Goal: Task Accomplishment & Management: Complete application form

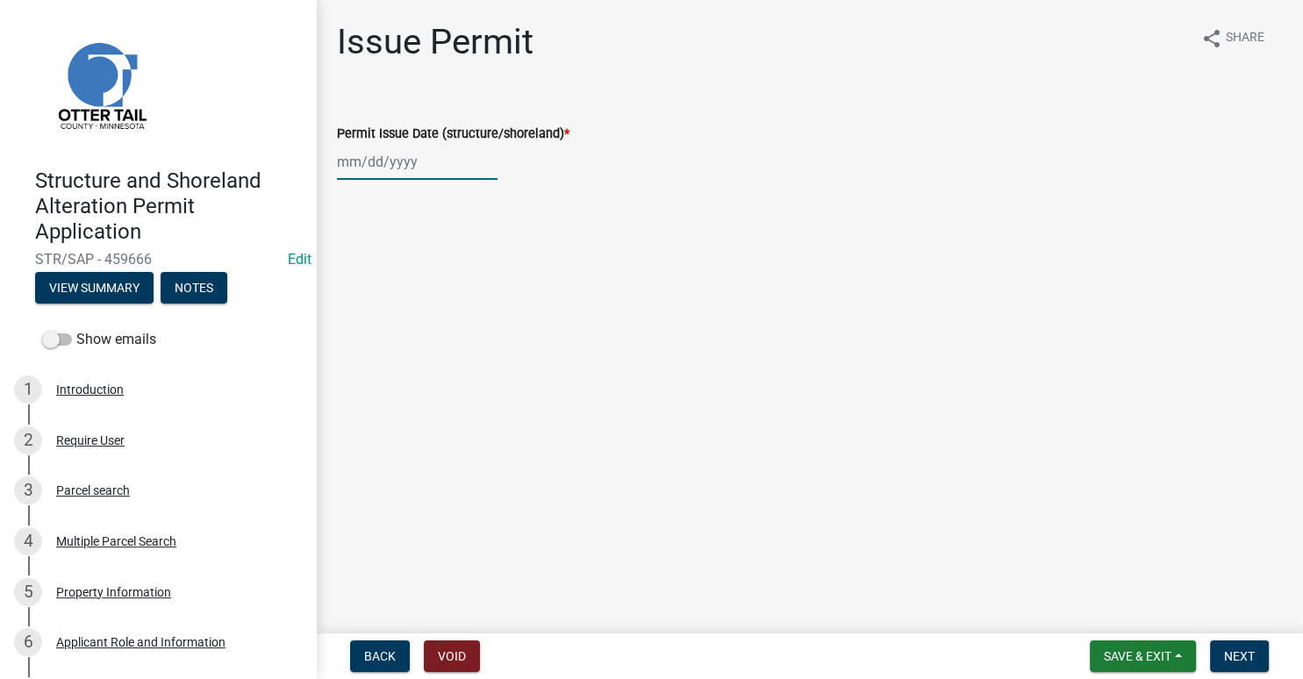
click at [420, 168] on input "Permit Issue Date (structure/shoreland) *" at bounding box center [417, 162] width 161 height 36
select select "8"
select select "2025"
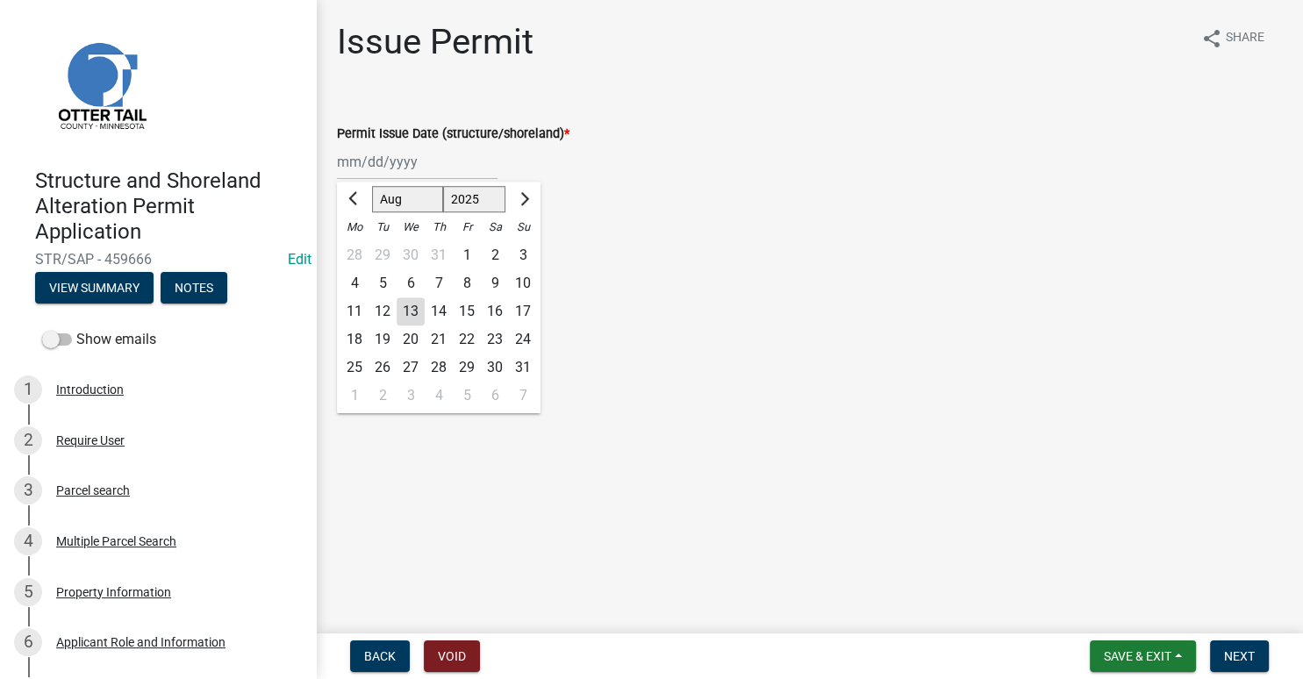
click at [410, 318] on div "13" at bounding box center [411, 311] width 28 height 28
type input "[DATE]"
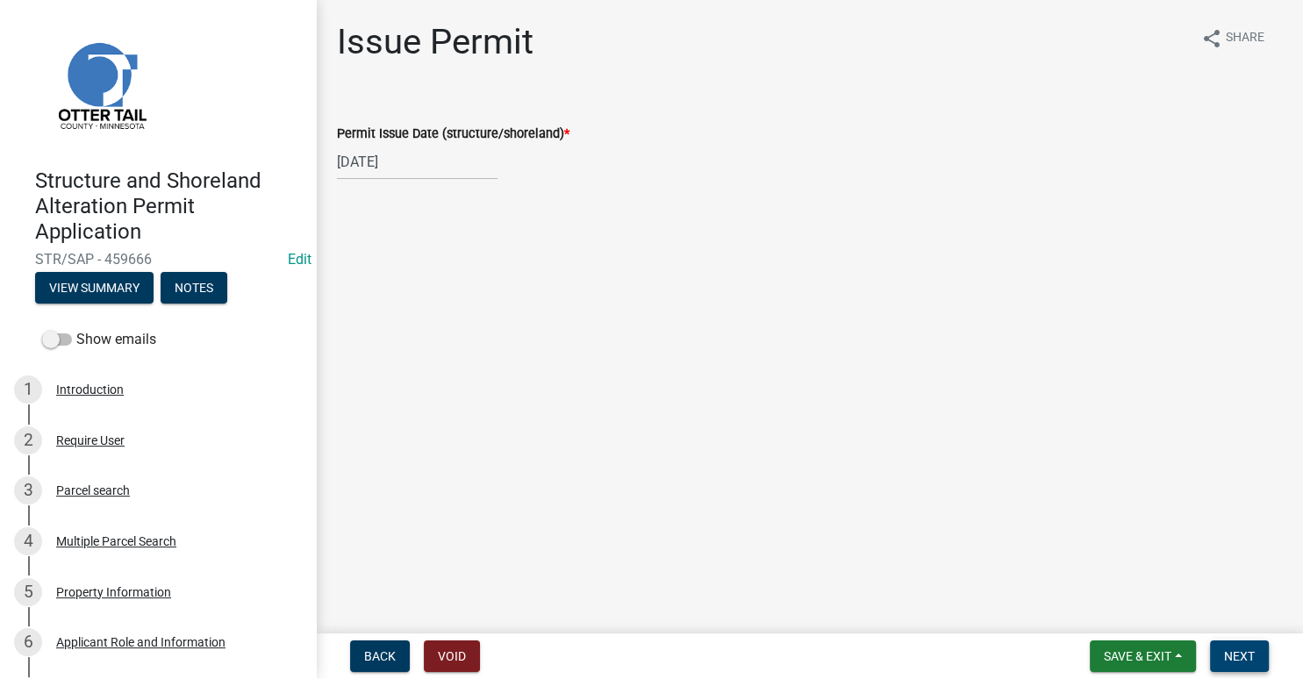
click at [1240, 651] on span "Next" at bounding box center [1239, 656] width 31 height 14
click at [1246, 654] on span "Next" at bounding box center [1239, 656] width 31 height 14
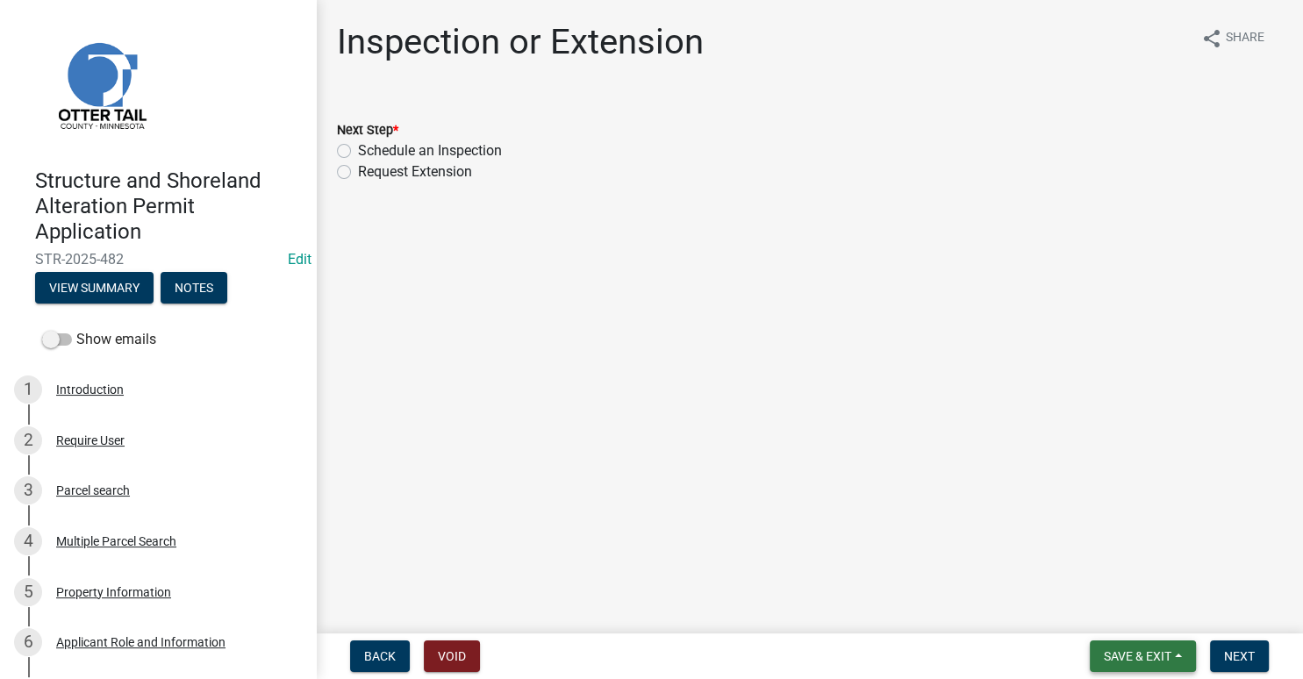
click at [1148, 652] on span "Save & Exit" at bounding box center [1138, 656] width 68 height 14
click at [1111, 619] on button "Save & Exit" at bounding box center [1125, 611] width 140 height 42
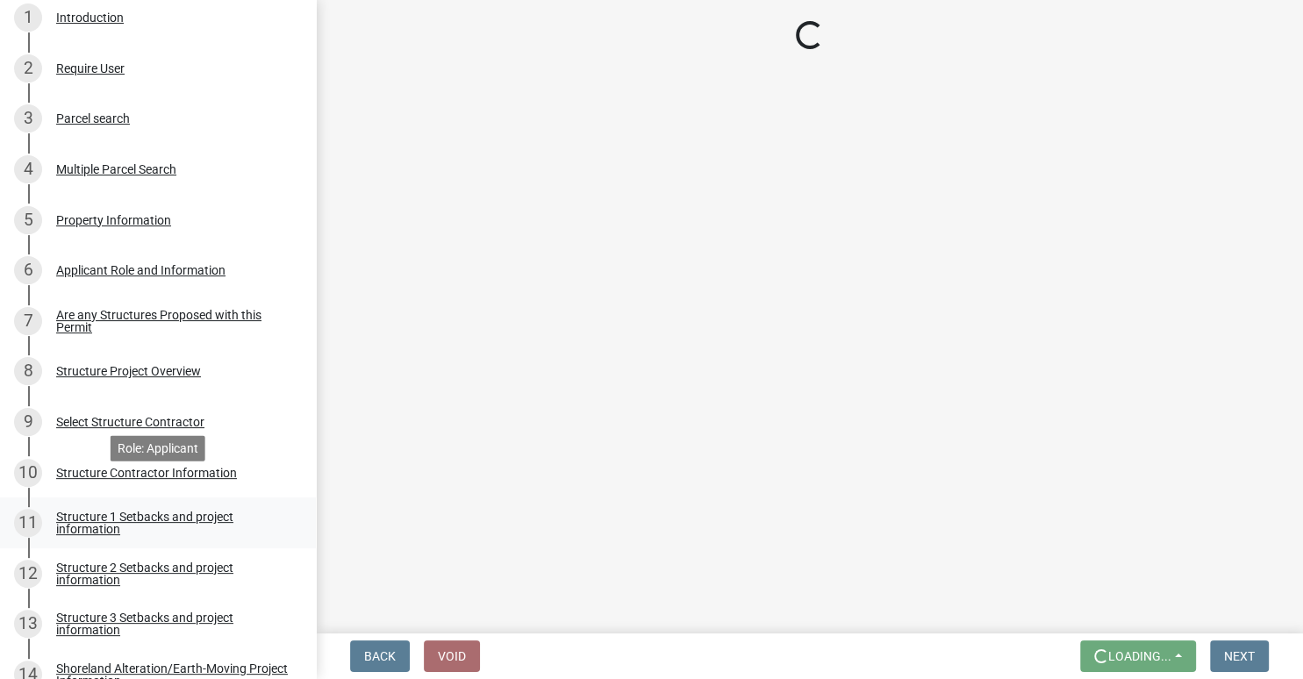
scroll to position [397, 0]
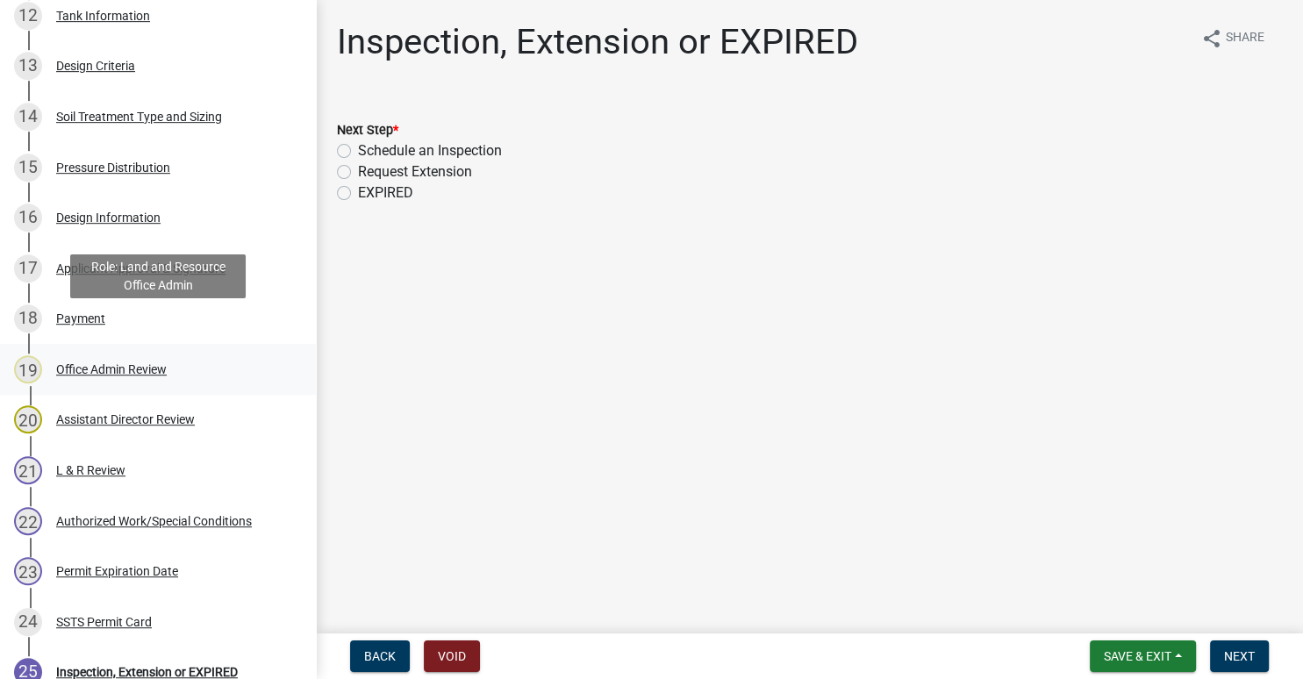
scroll to position [1017, 0]
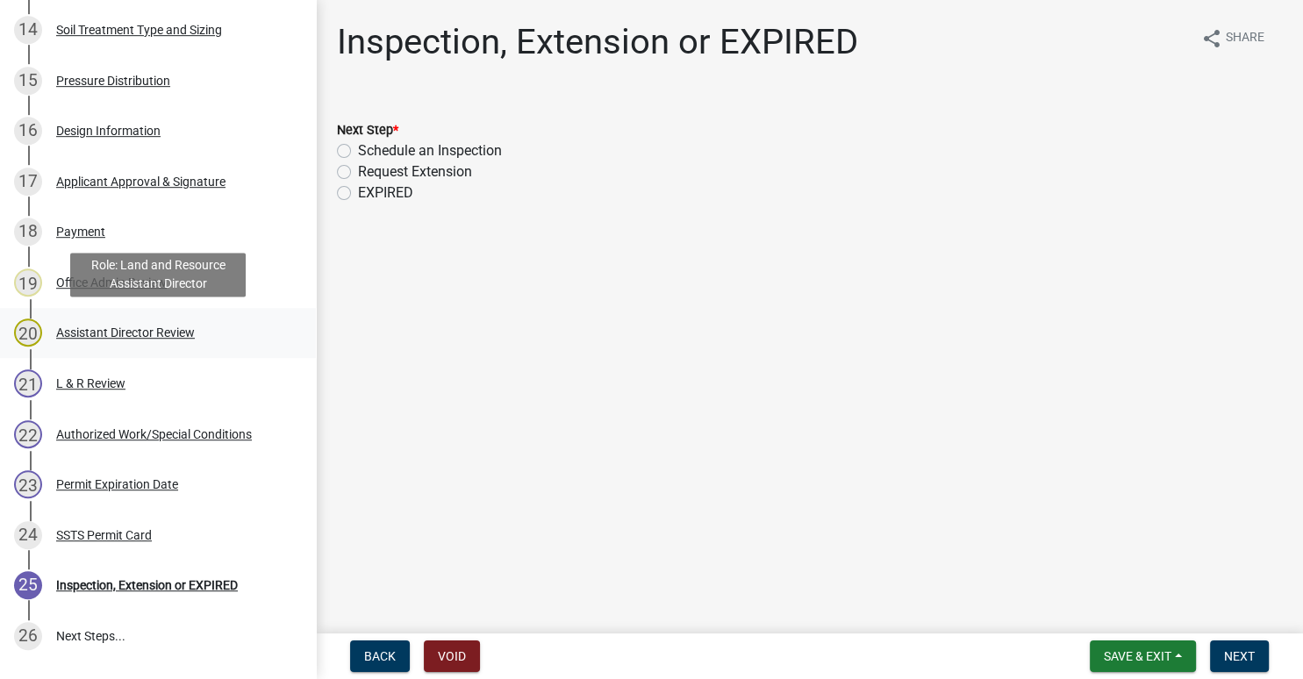
click at [167, 333] on div "Assistant Director Review" at bounding box center [125, 332] width 139 height 12
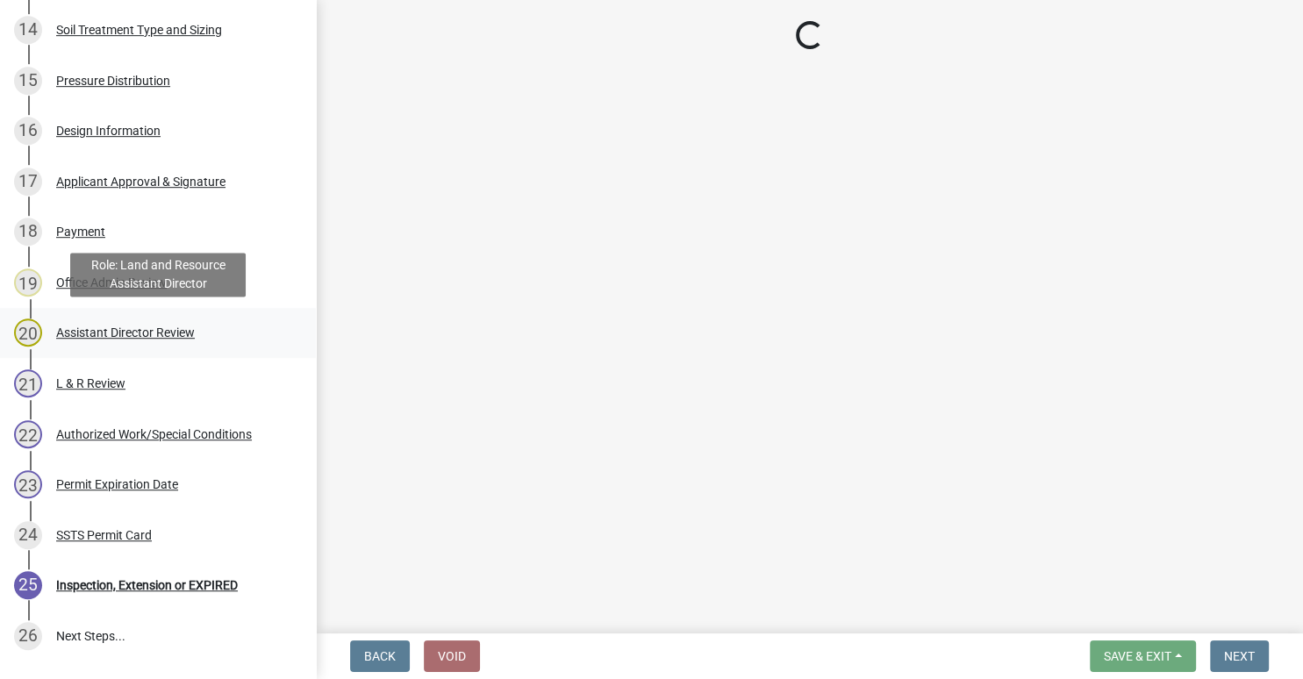
select select "318b8207-6619-4c37-8bd8-783b28c7307f"
select select "ab2e7446-72a0-49c6-a36a-5181bad2fe68"
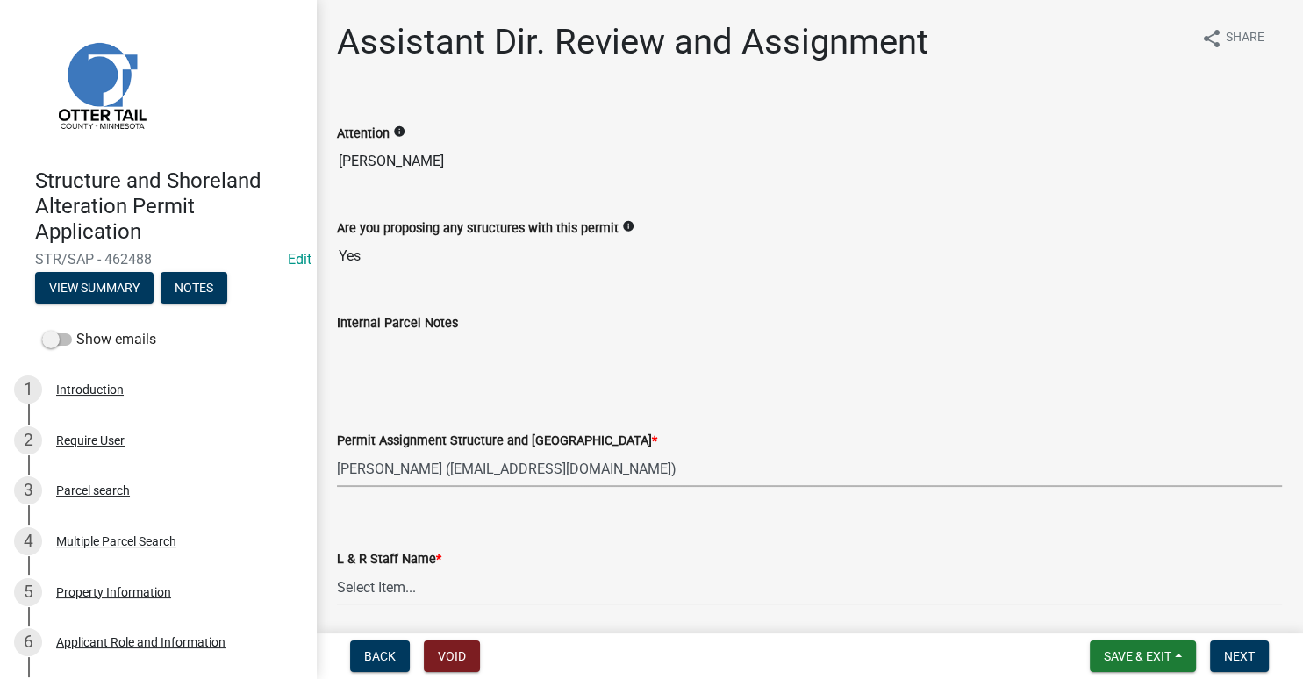
click option "[PERSON_NAME] ([EMAIL_ADDRESS][DOMAIN_NAME])" at bounding box center [0, 0] width 0 height 0
select select "318b8207-6619-4c37-8bd8-783b28c7307f"
click at [337, 569] on select "Select Item... Alexis Newark Amy Busko Andrea Perales Brittany Tollefson Christ…" at bounding box center [809, 587] width 945 height 36
click option "[PERSON_NAME]" at bounding box center [0, 0] width 0 height 0
select select "ab2e7446-72a0-49c6-a36a-5181bad2fe68"
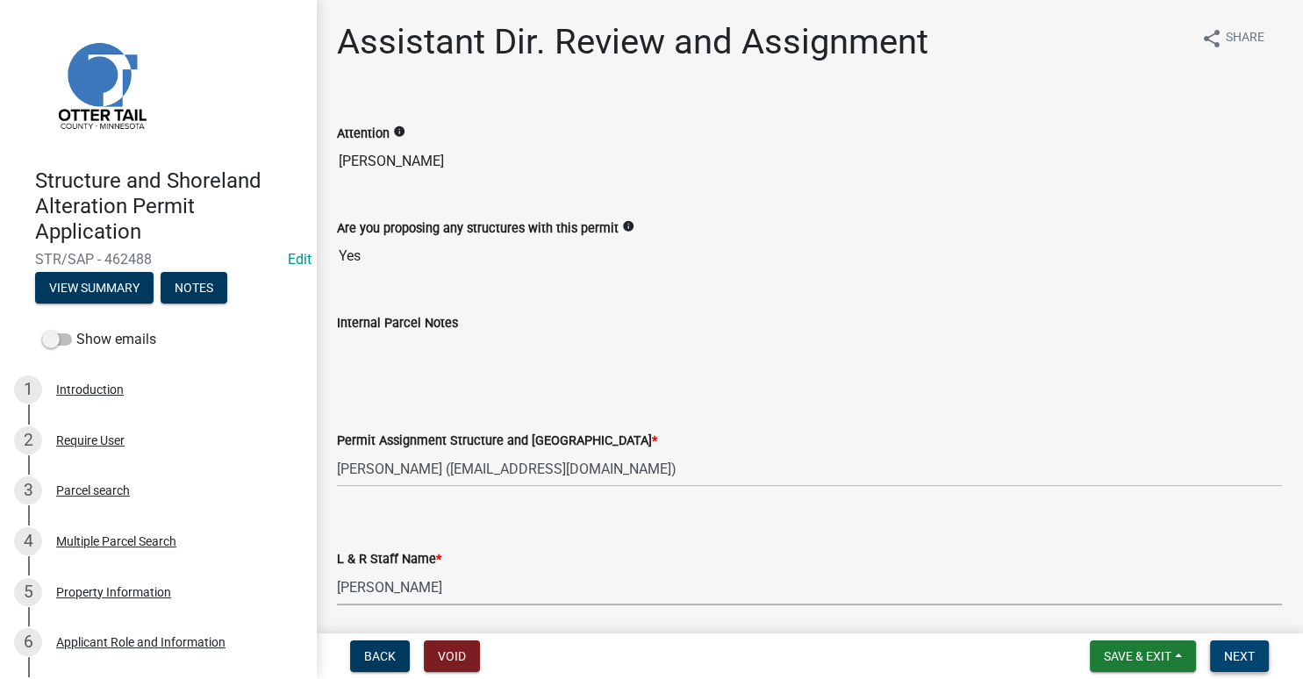
click at [1241, 659] on span "Next" at bounding box center [1239, 656] width 31 height 14
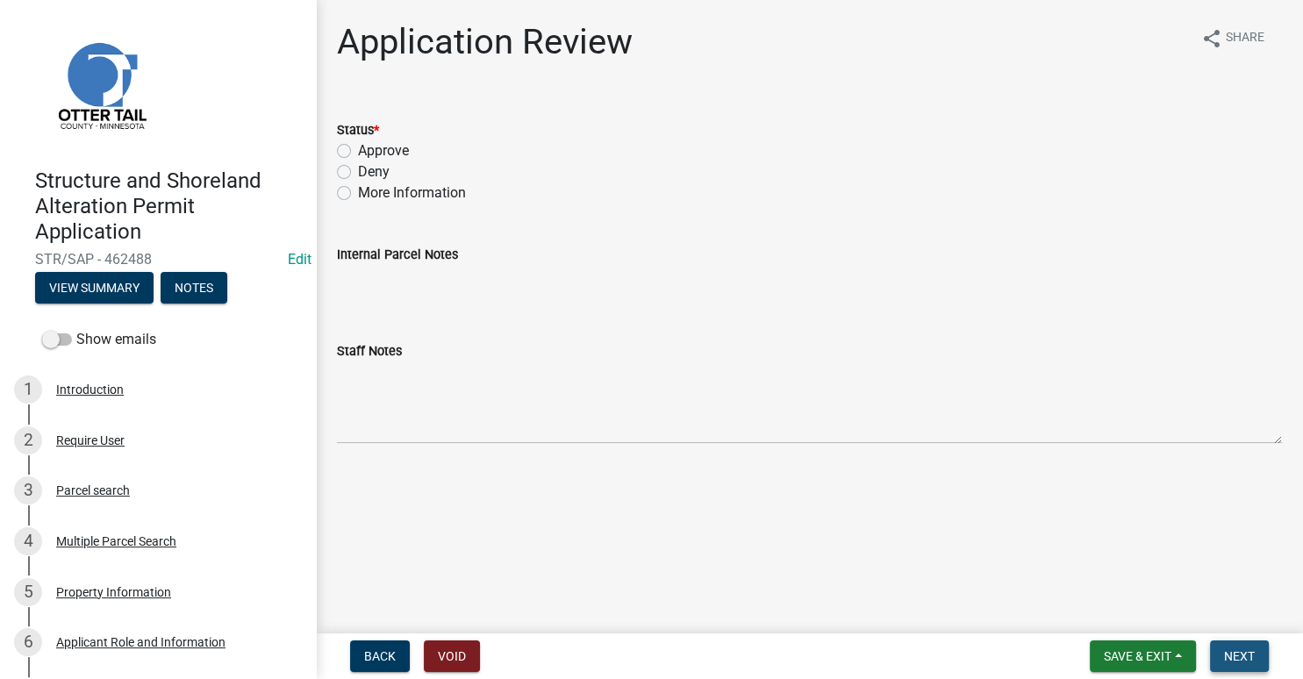
click at [1241, 653] on span "Next" at bounding box center [1239, 656] width 31 height 14
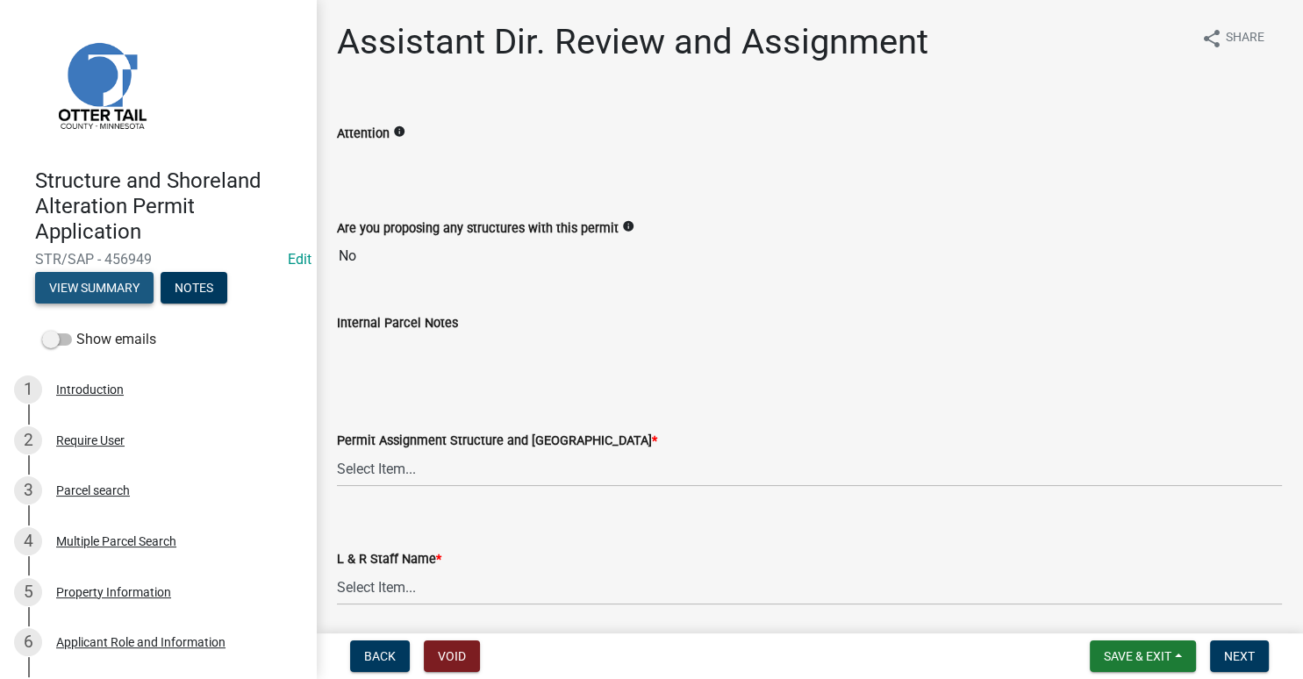
click at [94, 288] on button "View Summary" at bounding box center [94, 288] width 118 height 32
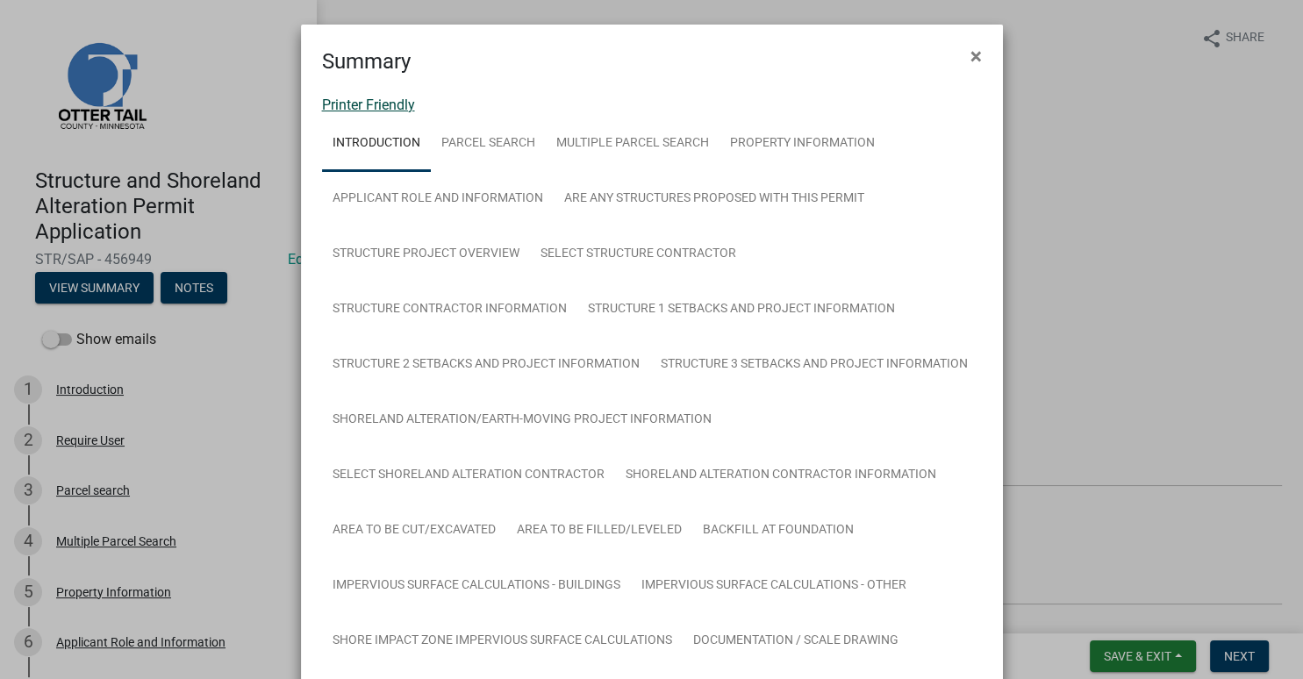
click at [389, 103] on link "Printer Friendly" at bounding box center [368, 105] width 93 height 17
click at [977, 56] on span "×" at bounding box center [975, 56] width 11 height 25
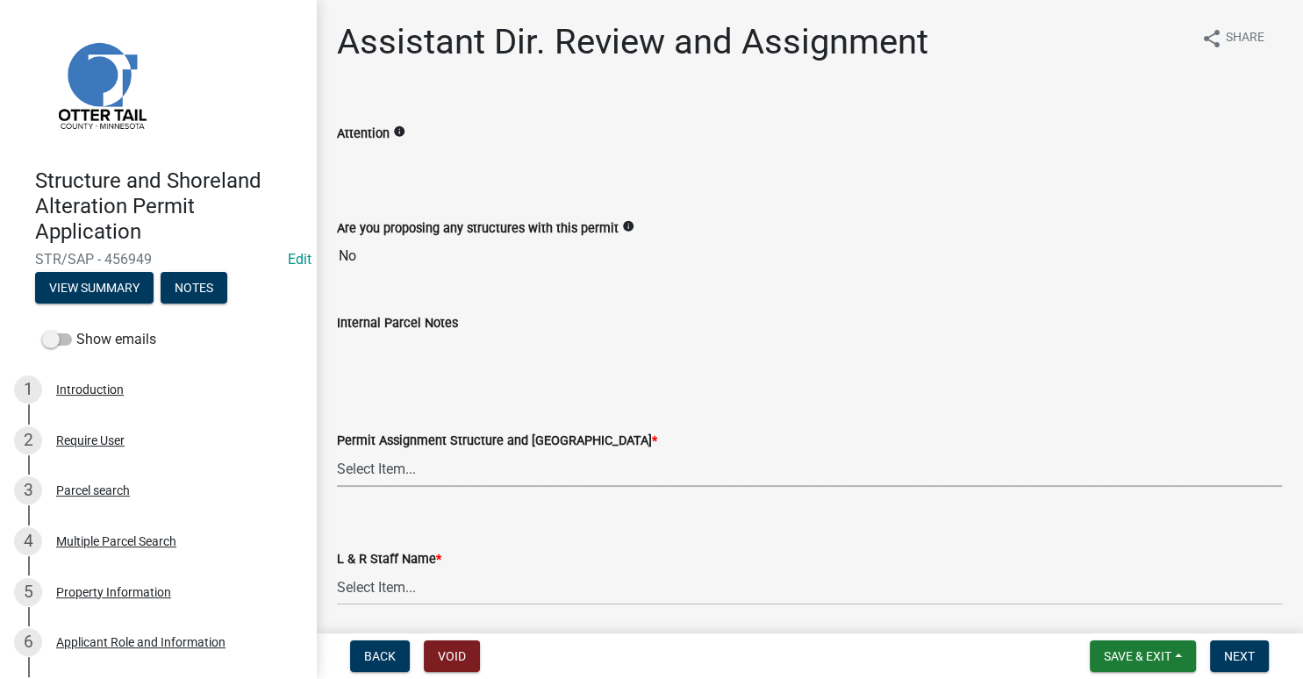
click at [337, 451] on select "Select Item... Alexis Newark (anewark@ottertailcounty.gov) Amy Busko (abusko@ot…" at bounding box center [809, 469] width 945 height 36
click option "Brittany Tollefson (btollefson@ottertailcounty.gov)" at bounding box center [0, 0] width 0 height 0
select select "541addf4-52df-4608-91ce-bf29f574816c"
click at [337, 569] on select "Select Item... Alexis Newark Amy Busko Andrea Perales Brittany Tollefson Christ…" at bounding box center [809, 587] width 945 height 36
click option "Brittany Tollefson" at bounding box center [0, 0] width 0 height 0
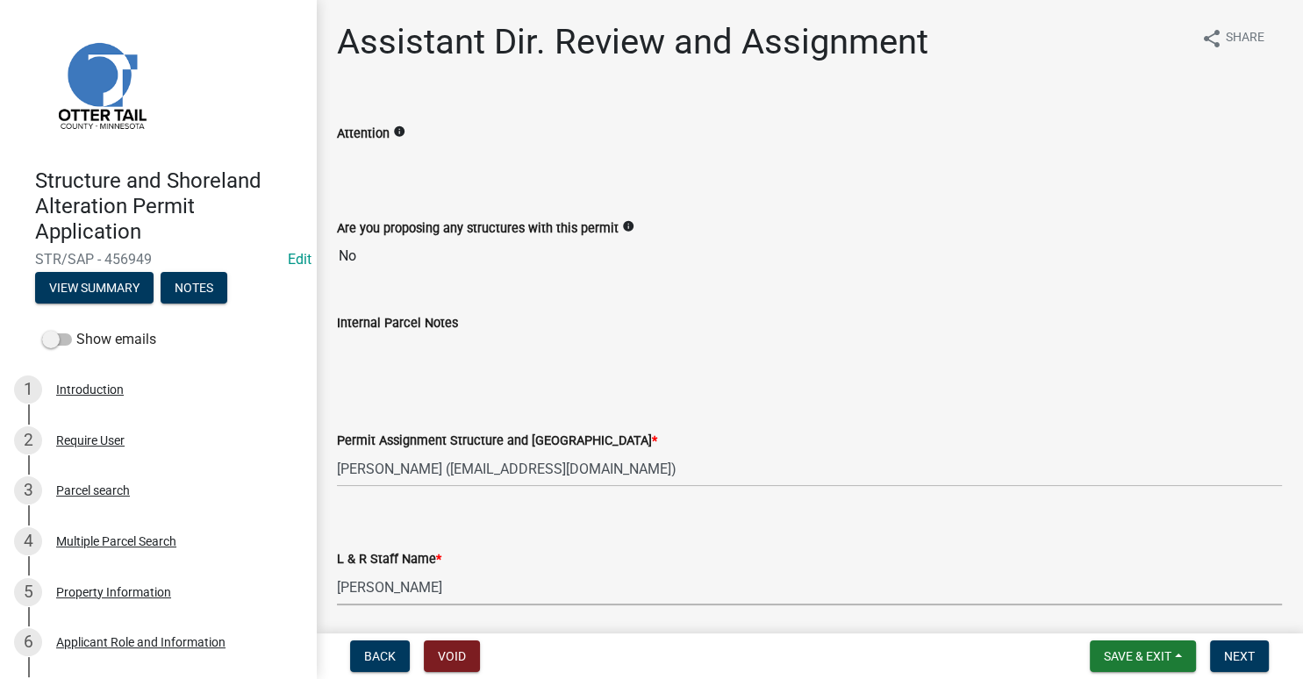
select select "55b171dc-ec57-498b-8d80-4b55e0b91b84"
click at [1239, 653] on span "Next" at bounding box center [1239, 656] width 31 height 14
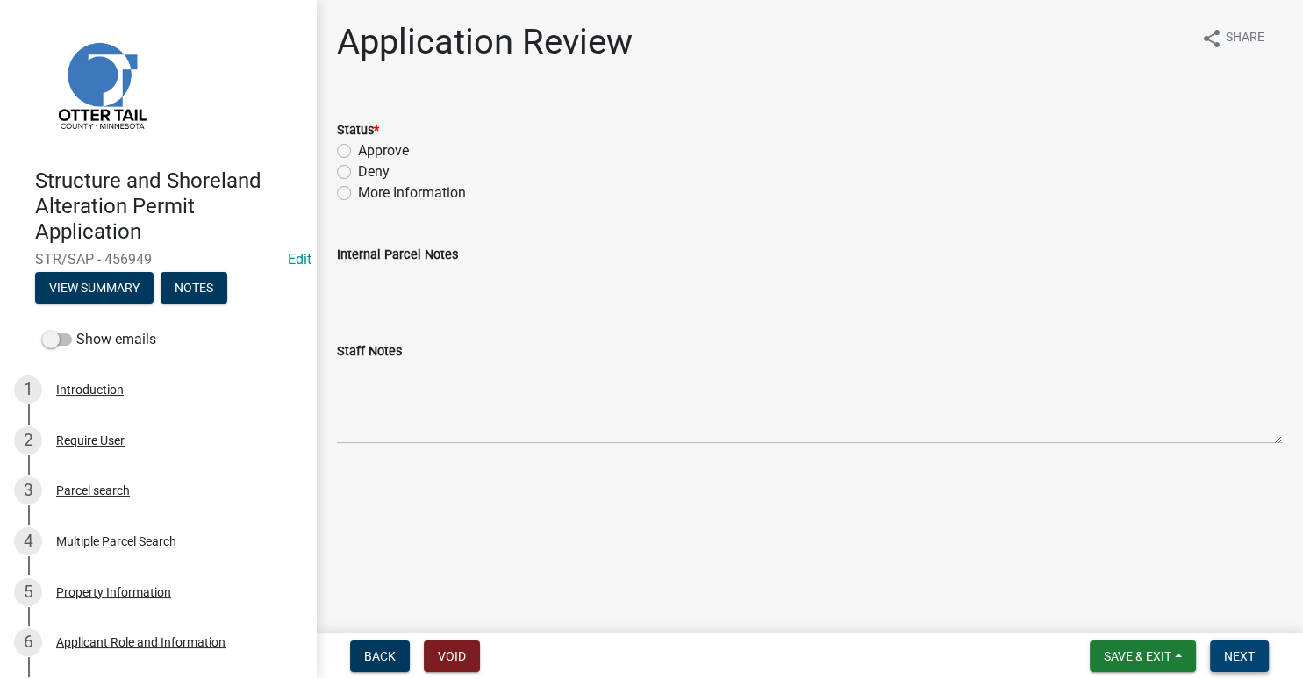
click at [1234, 640] on button "Next" at bounding box center [1239, 656] width 59 height 32
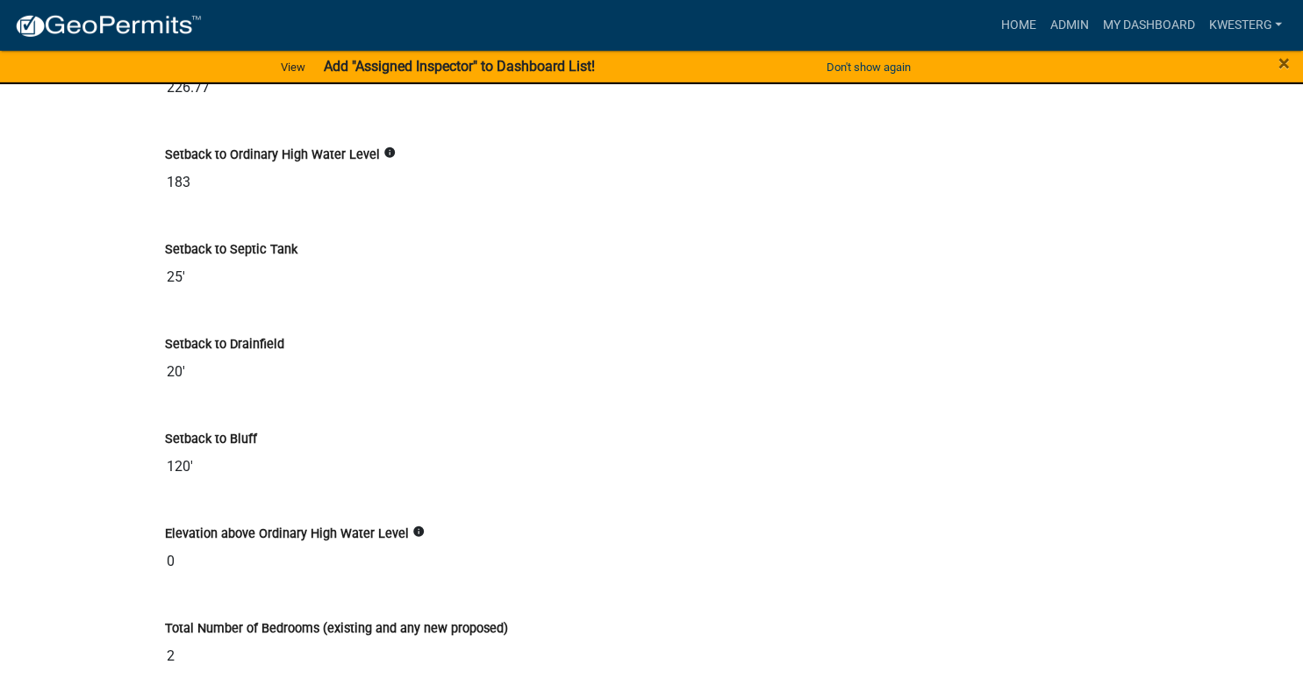
scroll to position [6762, 0]
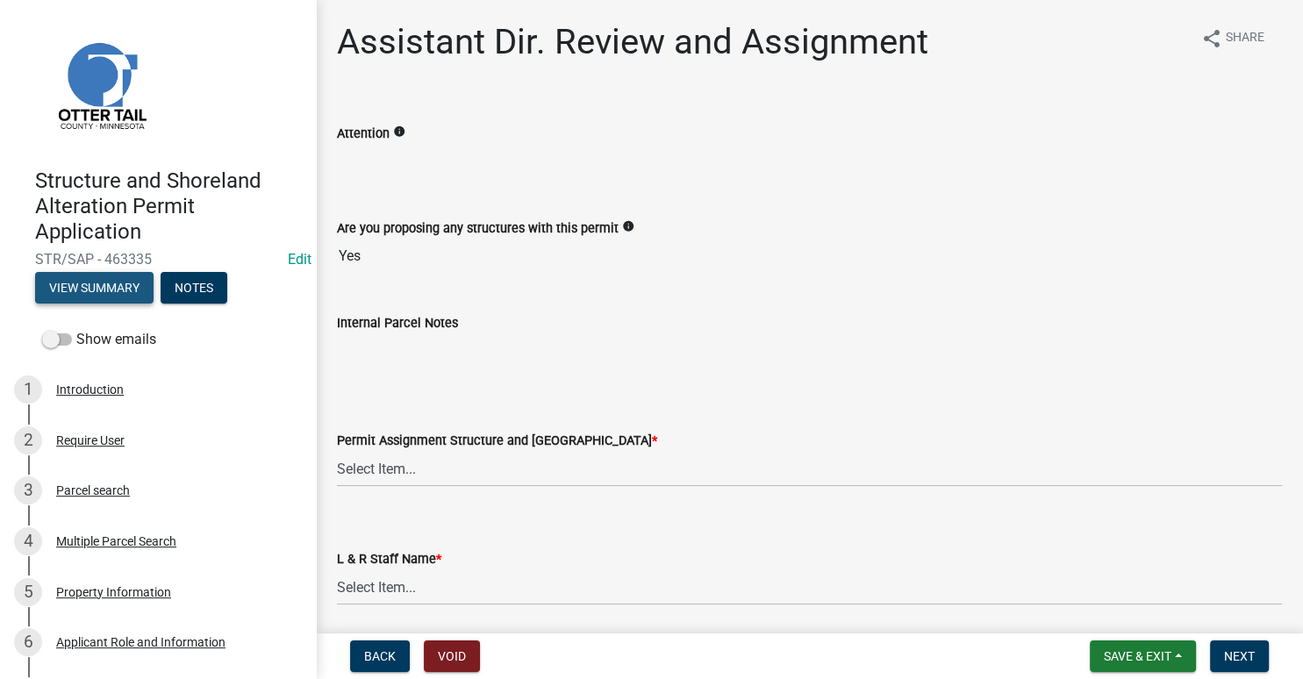
click at [109, 282] on button "View Summary" at bounding box center [94, 288] width 118 height 32
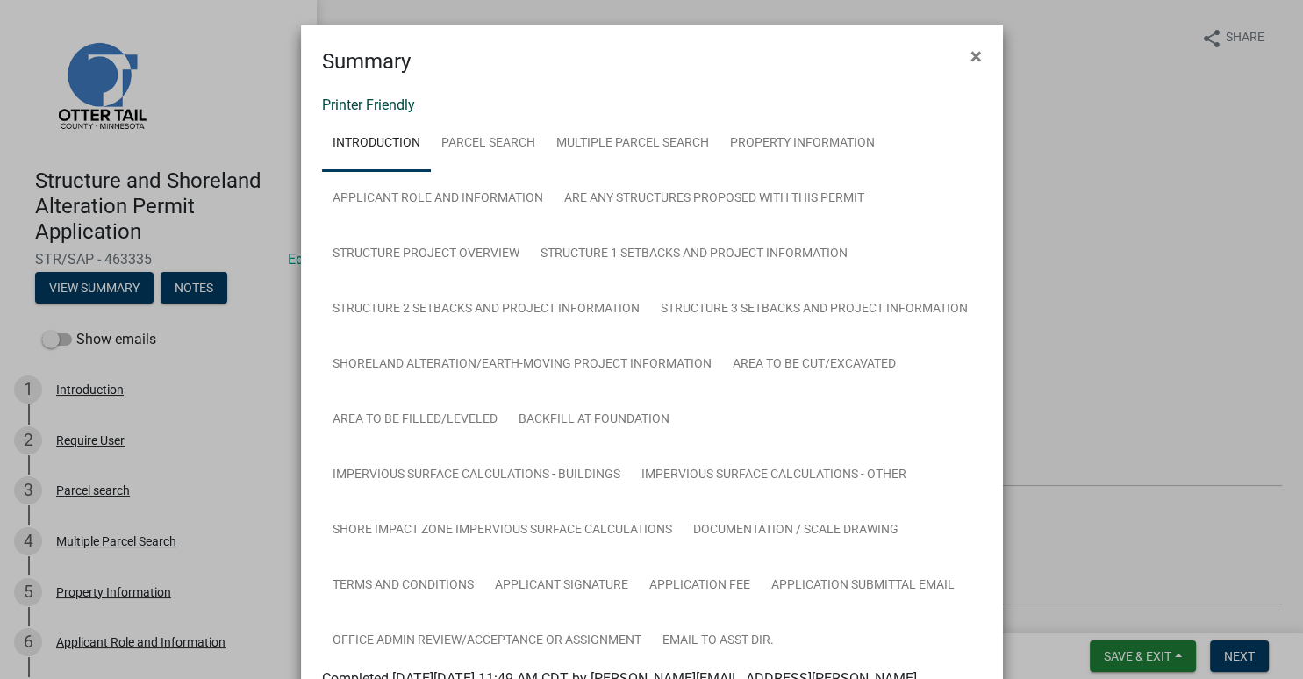
click at [383, 97] on link "Printer Friendly" at bounding box center [368, 105] width 93 height 17
click at [976, 54] on span "×" at bounding box center [975, 56] width 11 height 25
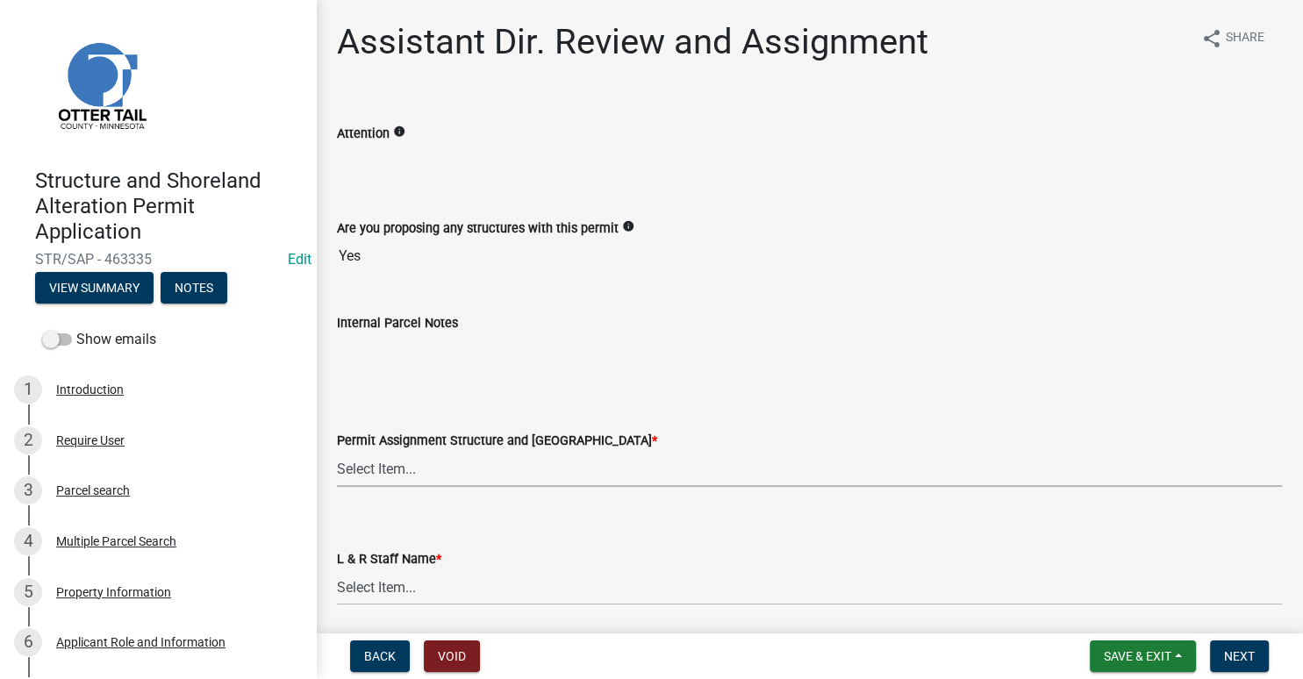
click at [337, 451] on select "Select Item... Alexis Newark (anewark@ottertailcounty.gov) Amy Busko (abusko@ot…" at bounding box center [809, 469] width 945 height 36
click option "Emma Swenson (eswenson@ottertailcounty.gov)" at bounding box center [0, 0] width 0 height 0
select select "59604e5d-1b2c-4ad9-afb6-8cdca293e639"
click at [337, 569] on select "Select Item... Alexis Newark Amy Busko Andrea Perales Brittany Tollefson Christ…" at bounding box center [809, 587] width 945 height 36
click option "Emma Swenson" at bounding box center [0, 0] width 0 height 0
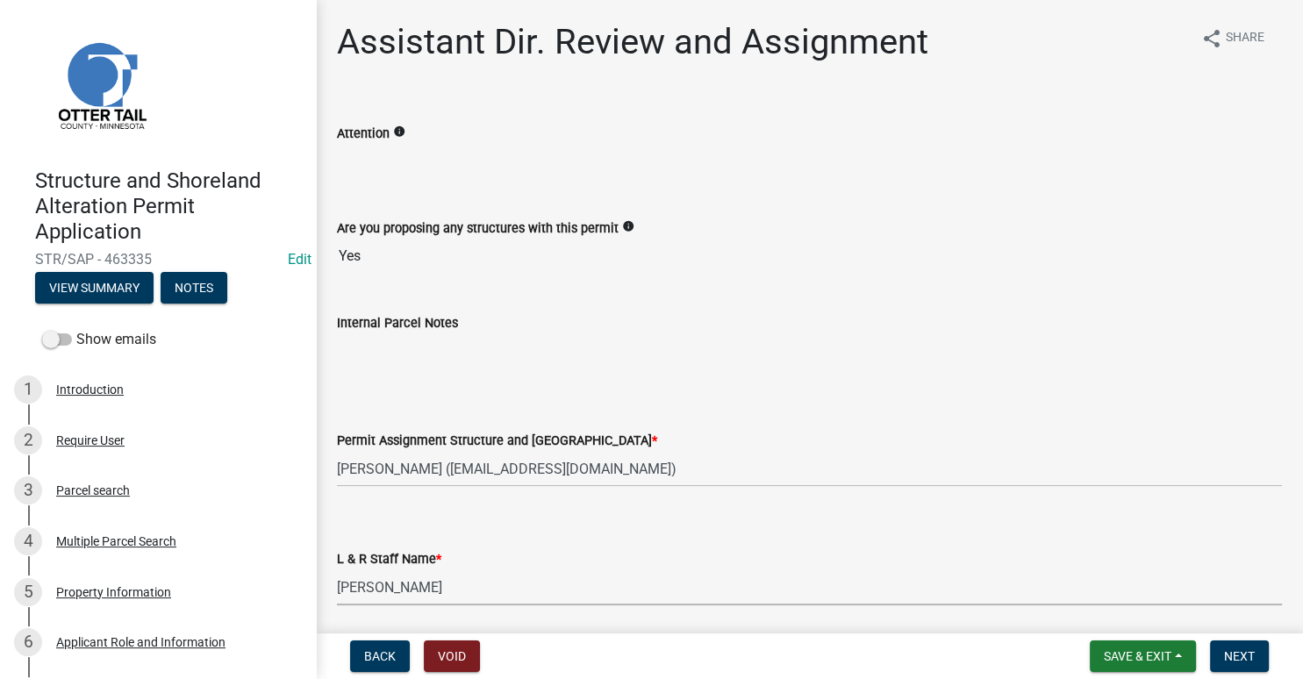
select select "190fd4c8-42ef-492b-a4a0-a0213555944c"
click at [1231, 657] on span "Next" at bounding box center [1239, 656] width 31 height 14
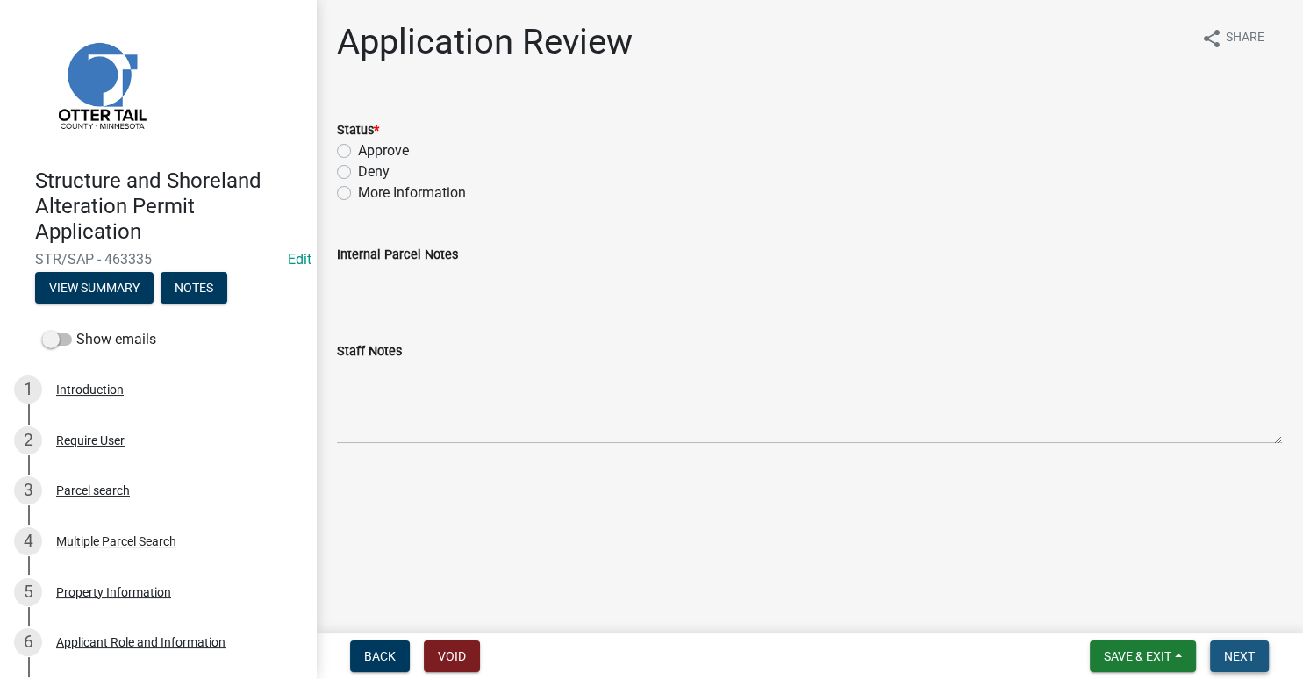
click at [1248, 654] on span "Next" at bounding box center [1239, 656] width 31 height 14
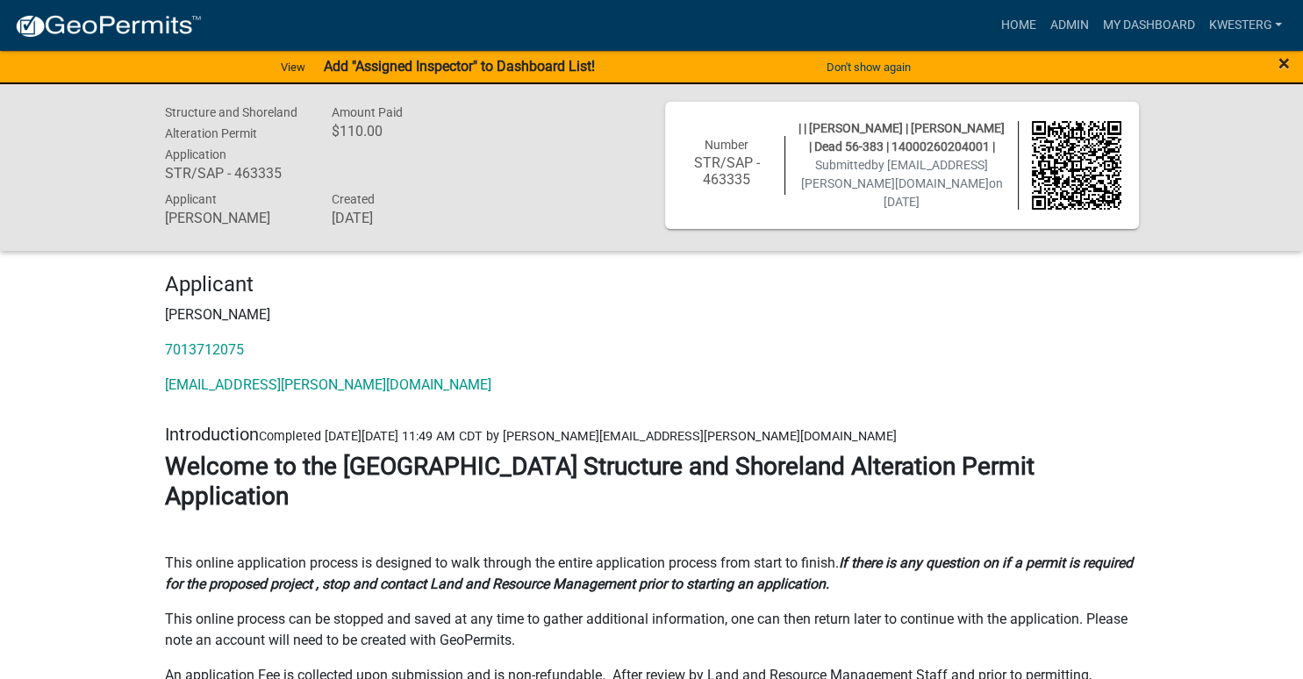
click at [1286, 65] on span "×" at bounding box center [1283, 63] width 11 height 25
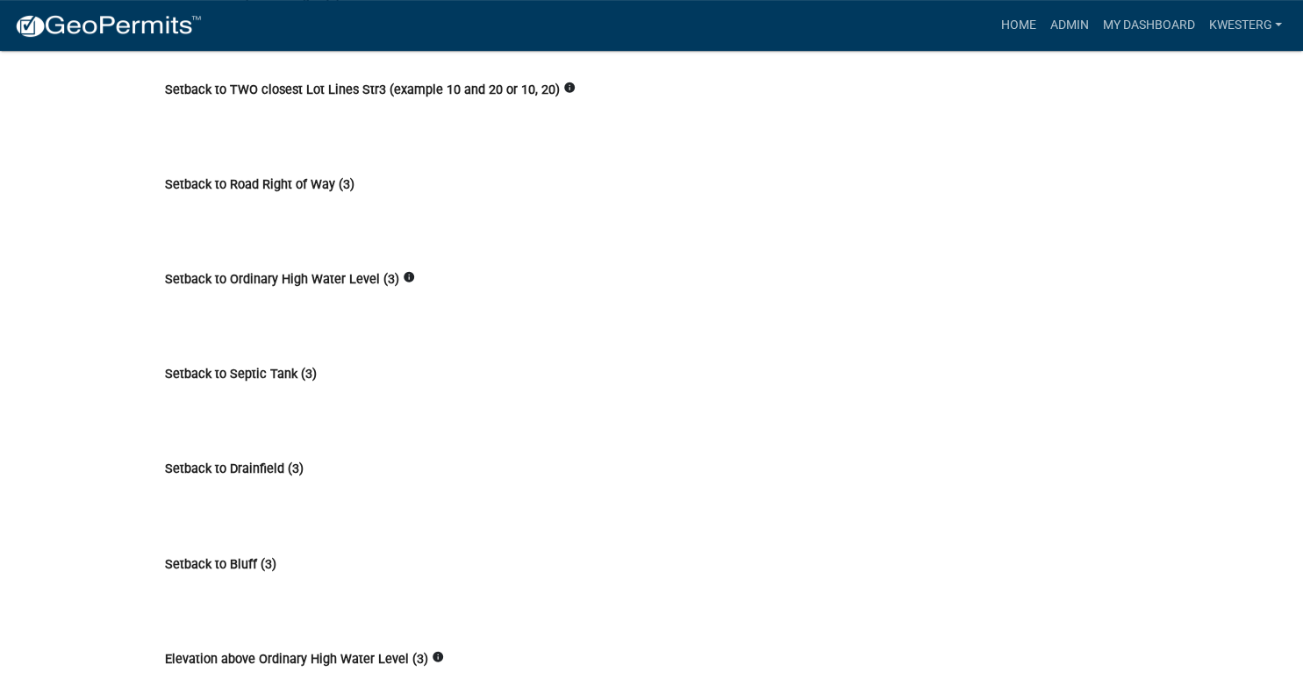
scroll to position [9241, 0]
